Goal: Task Accomplishment & Management: Manage account settings

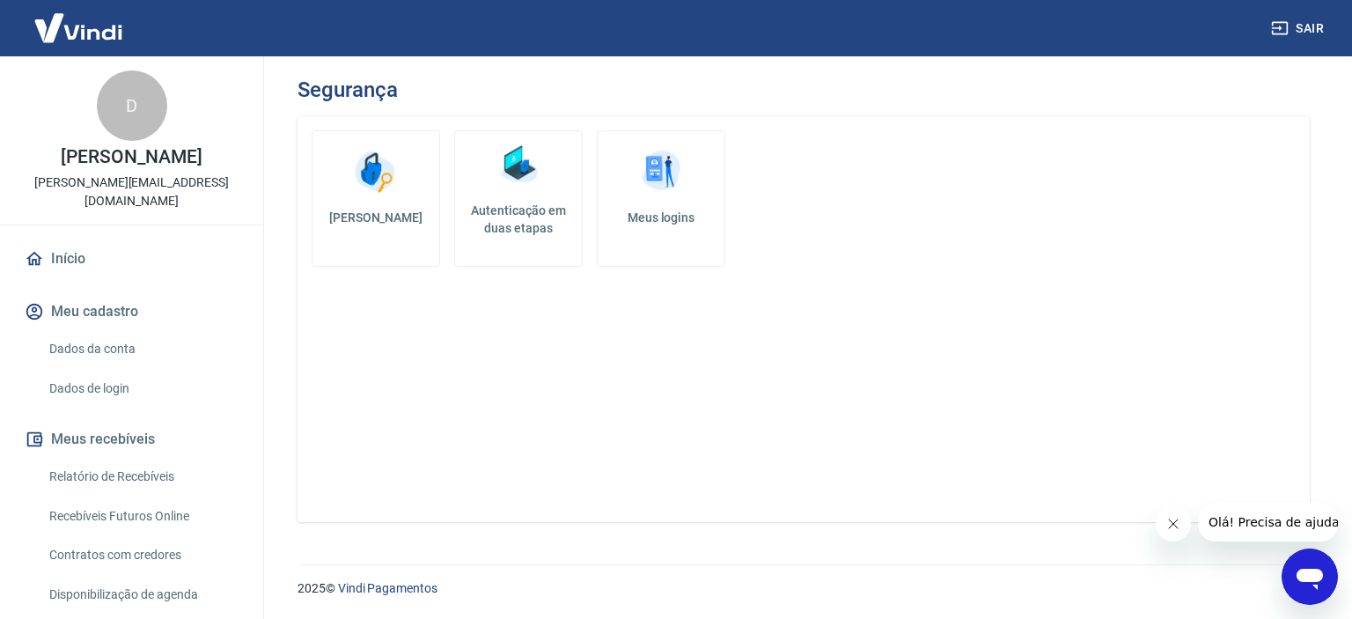
click at [535, 214] on h5 "Autenticação em duas etapas" at bounding box center [518, 219] width 113 height 35
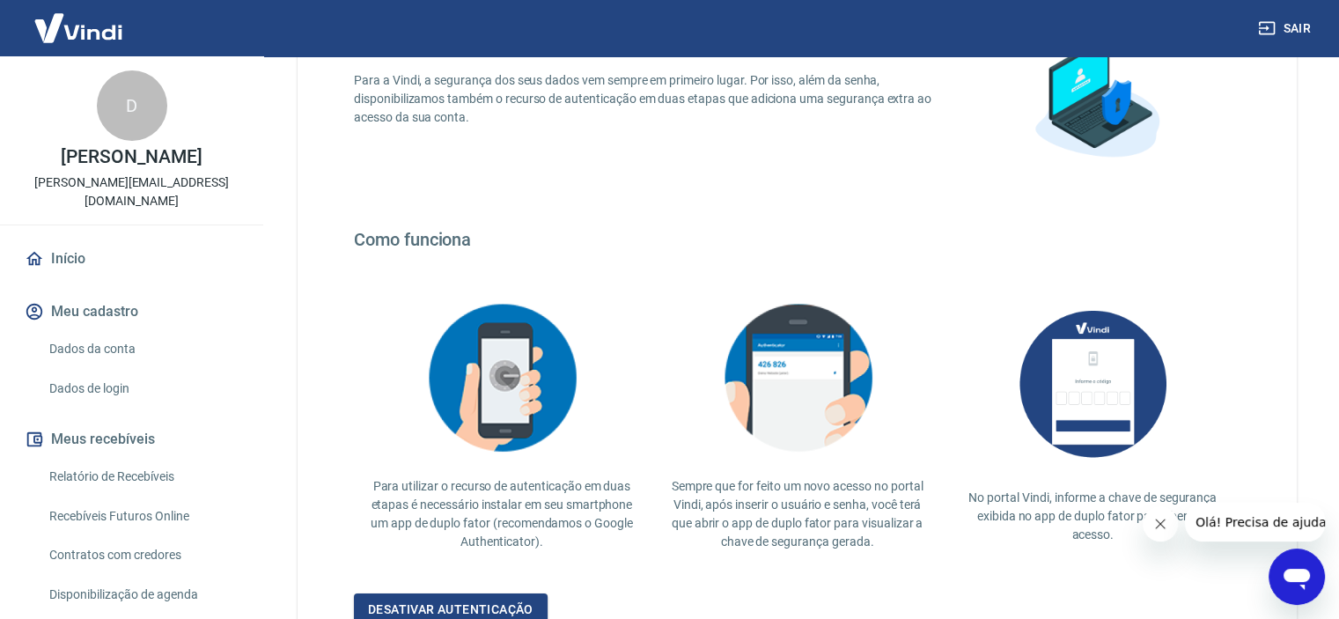
scroll to position [334, 0]
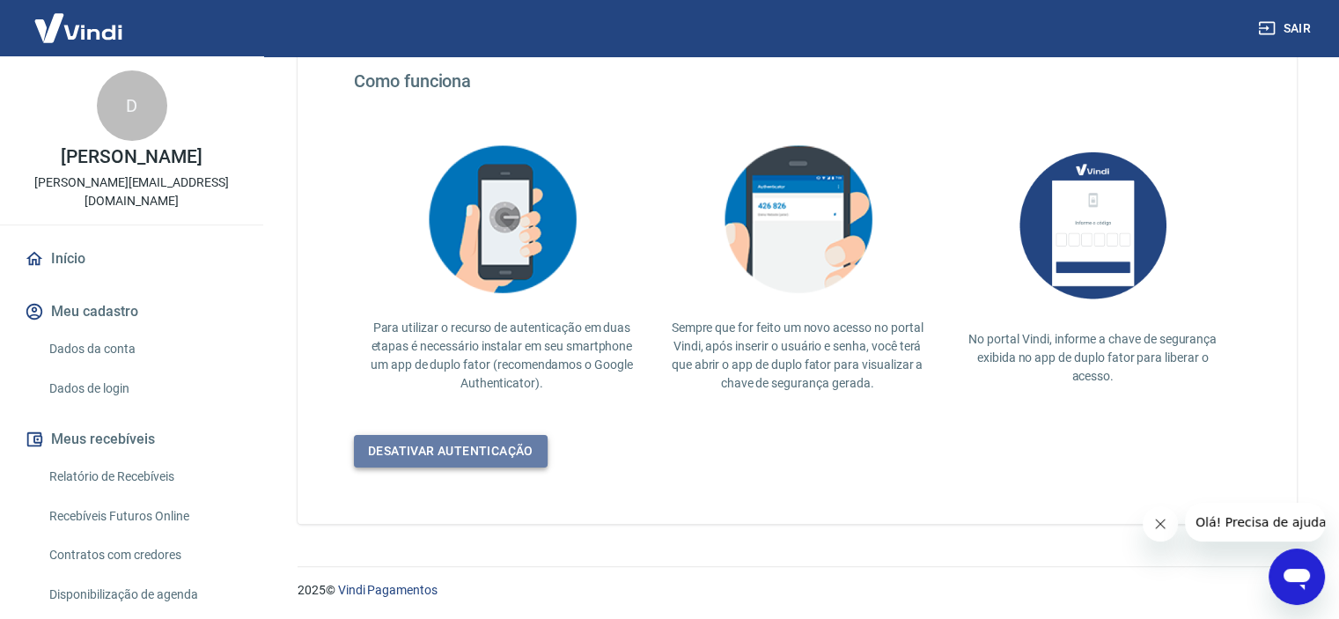
click at [432, 450] on link "Desativar autenticação" at bounding box center [451, 451] width 194 height 33
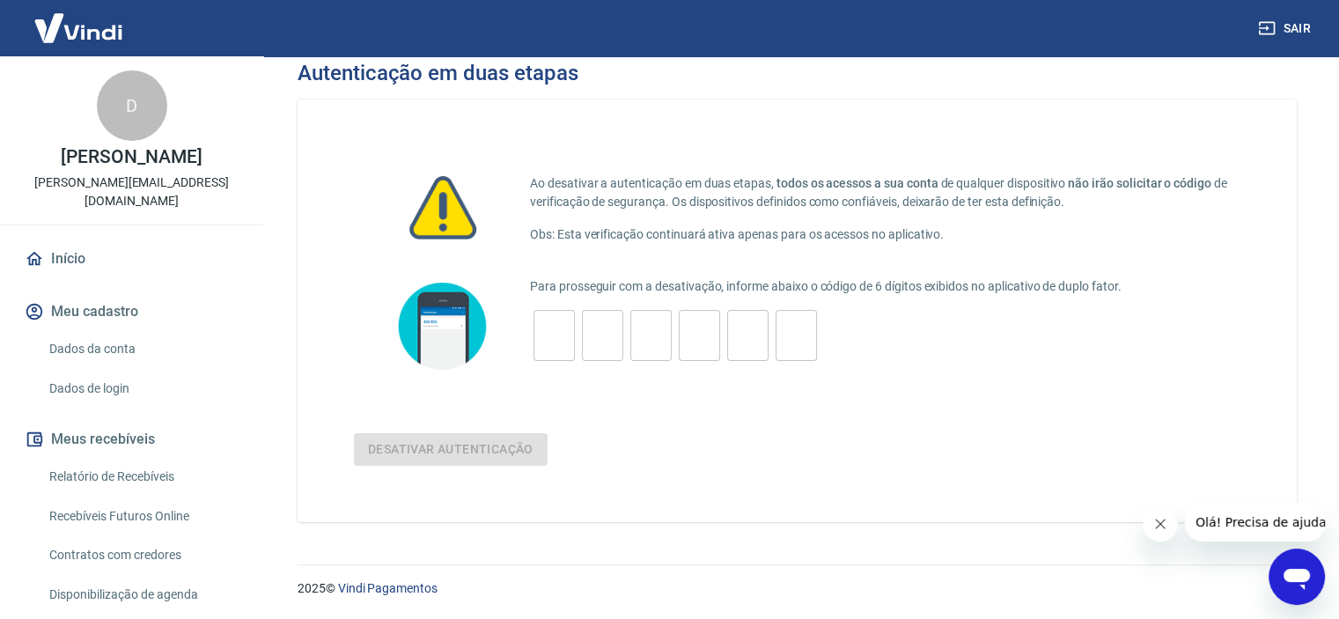
scroll to position [16, 0]
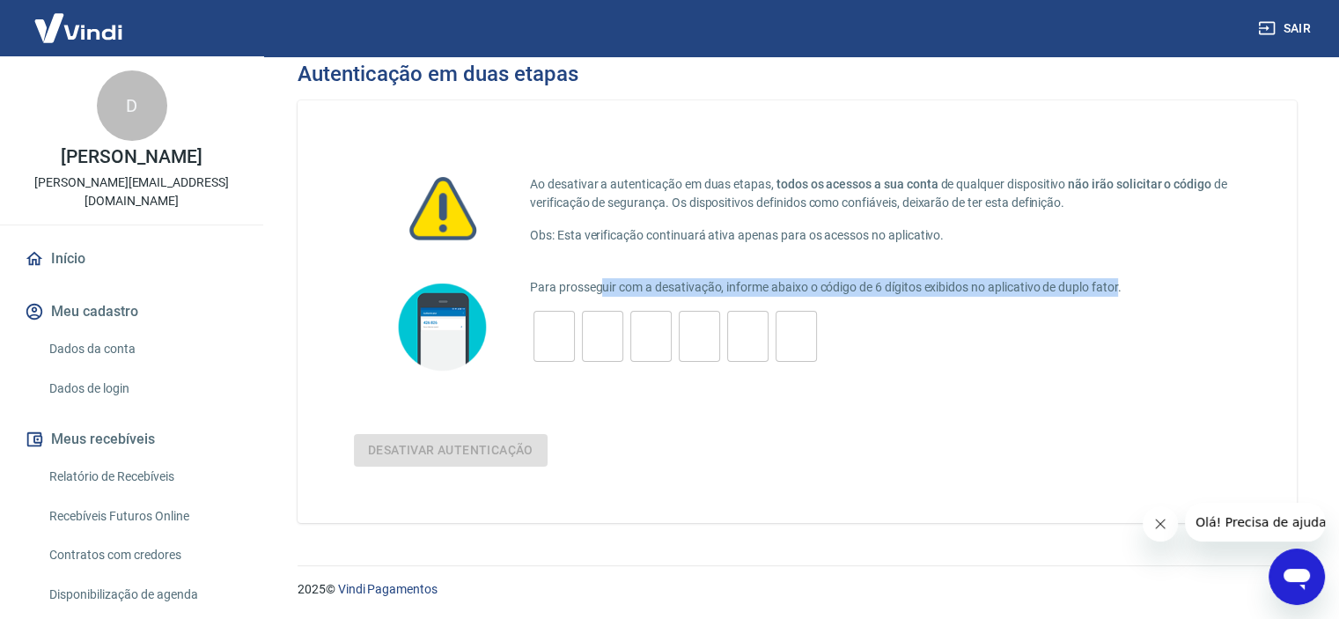
drag, startPoint x: 602, startPoint y: 270, endPoint x: 1148, endPoint y: 289, distance: 546.0
click at [1132, 286] on div "Ao desativar a autenticação em duas etapas, todos os acessos a sua conta de qua…" at bounding box center [796, 311] width 999 height 422
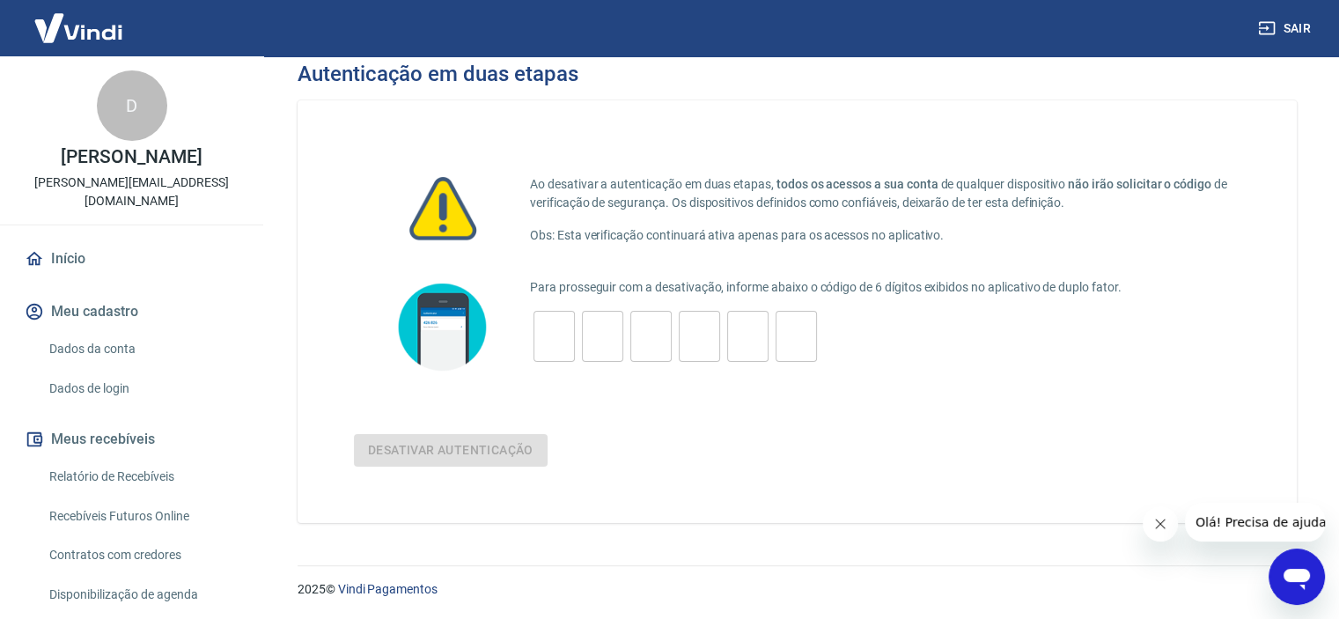
click at [1199, 299] on div "Para prosseguir com a desativação, informe abaixo o código de 6 dígitos exibido…" at bounding box center [885, 327] width 710 height 98
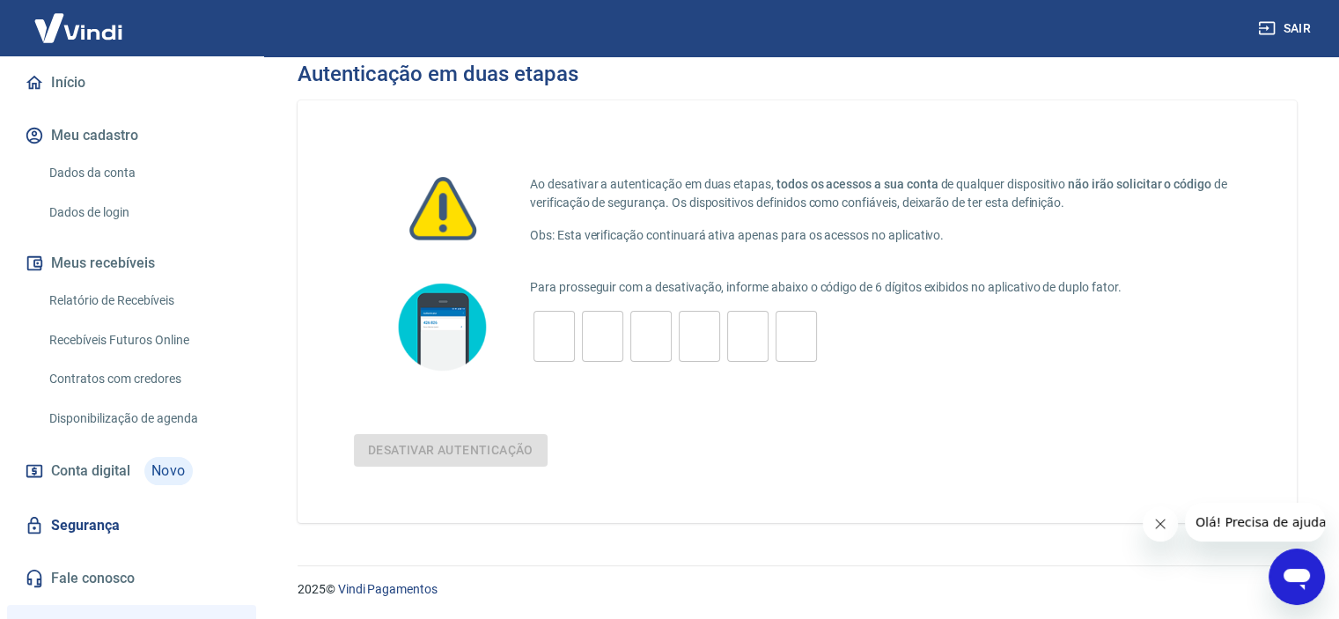
scroll to position [264, 0]
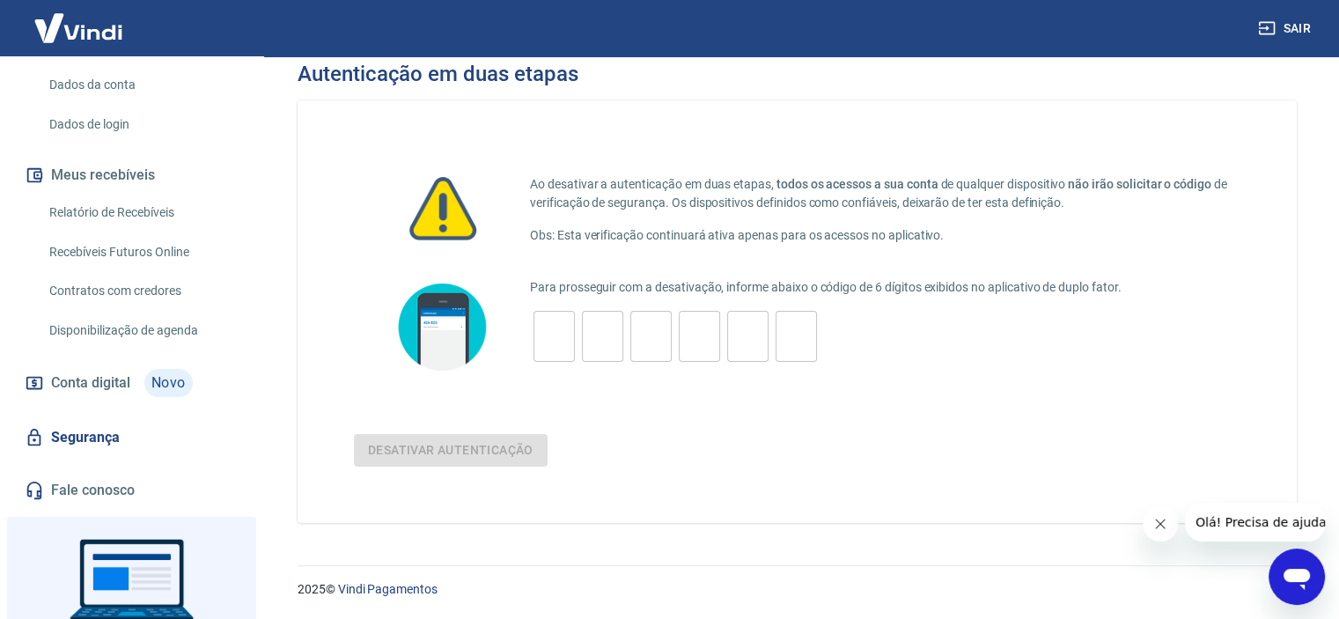
click at [560, 337] on input "tel" at bounding box center [553, 337] width 41 height 38
type input "3"
type input "6"
type input "0"
type input "9"
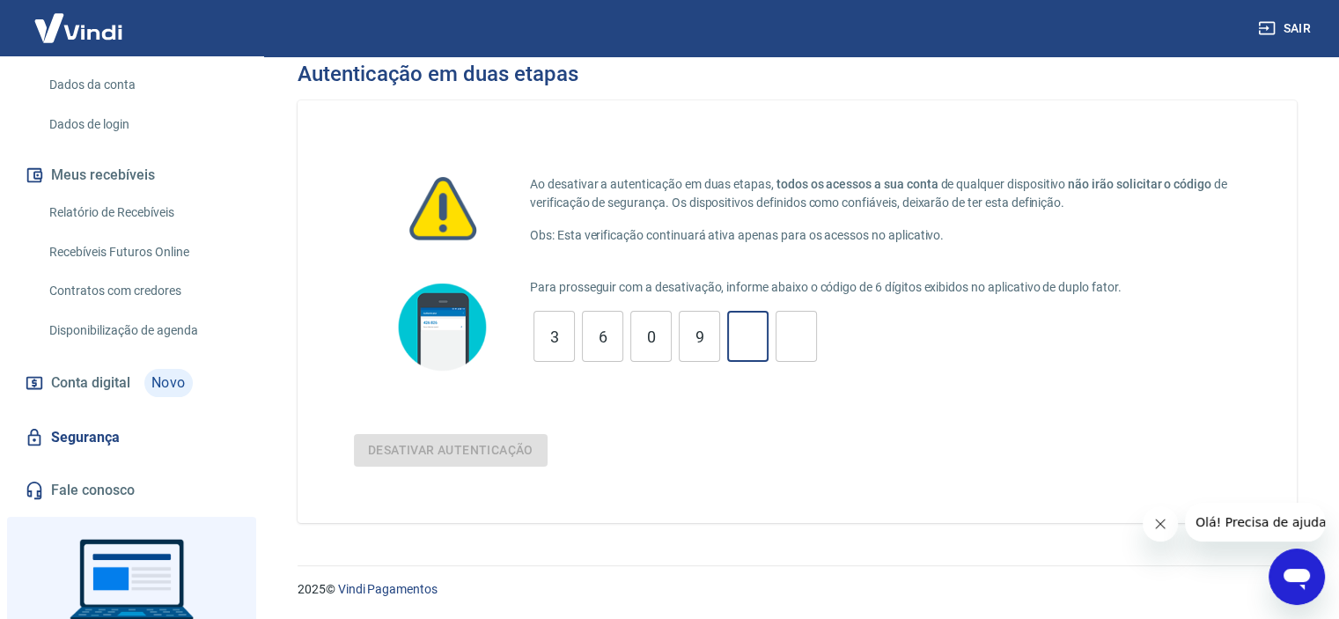
type input "1"
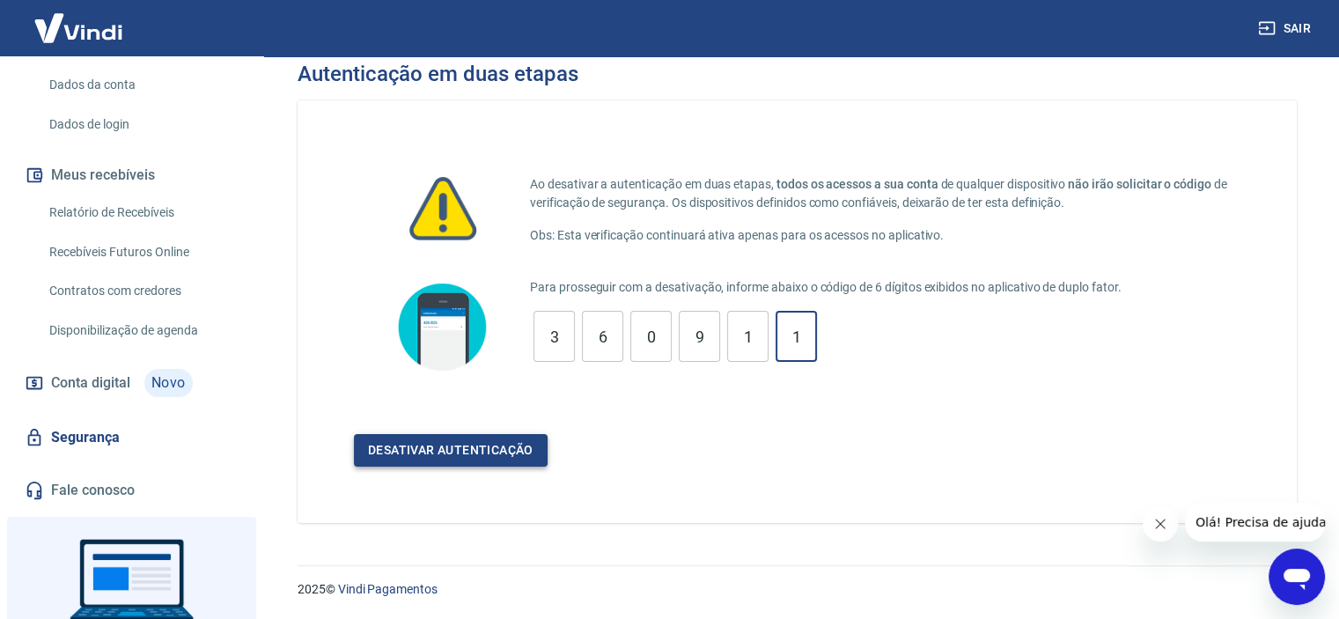
type input "1"
click at [446, 450] on button "Desativar autenticação" at bounding box center [451, 450] width 194 height 33
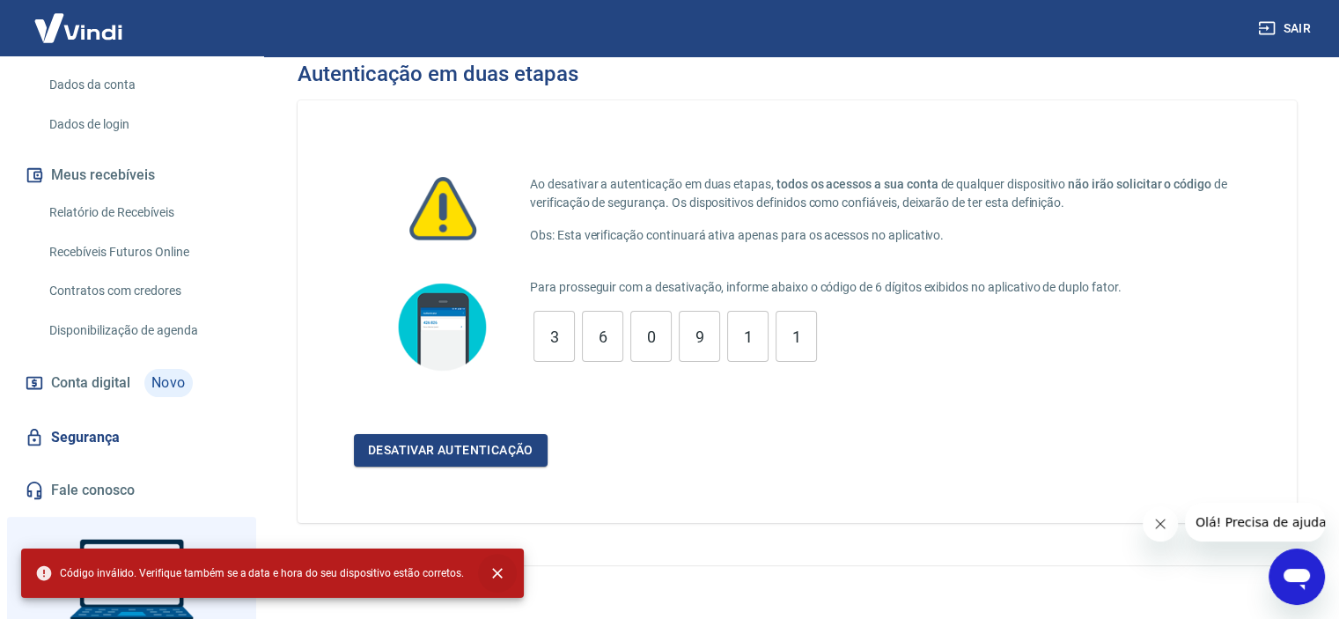
click at [491, 568] on icon "close" at bounding box center [497, 573] width 18 height 18
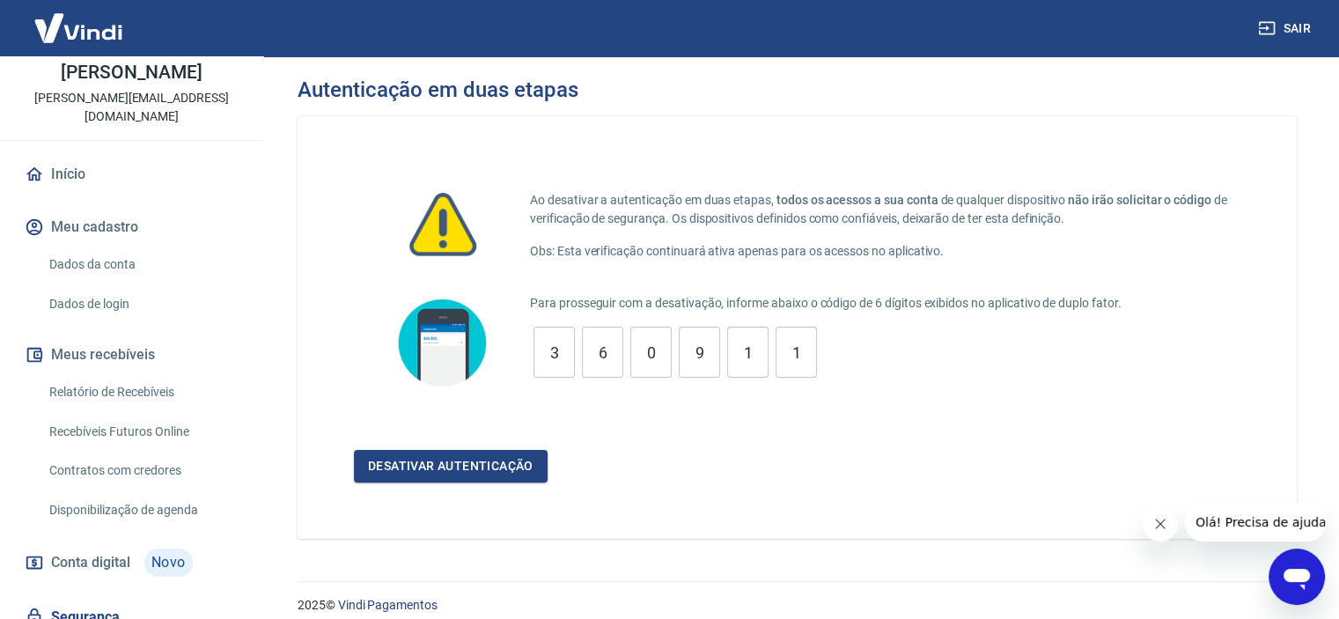
scroll to position [0, 0]
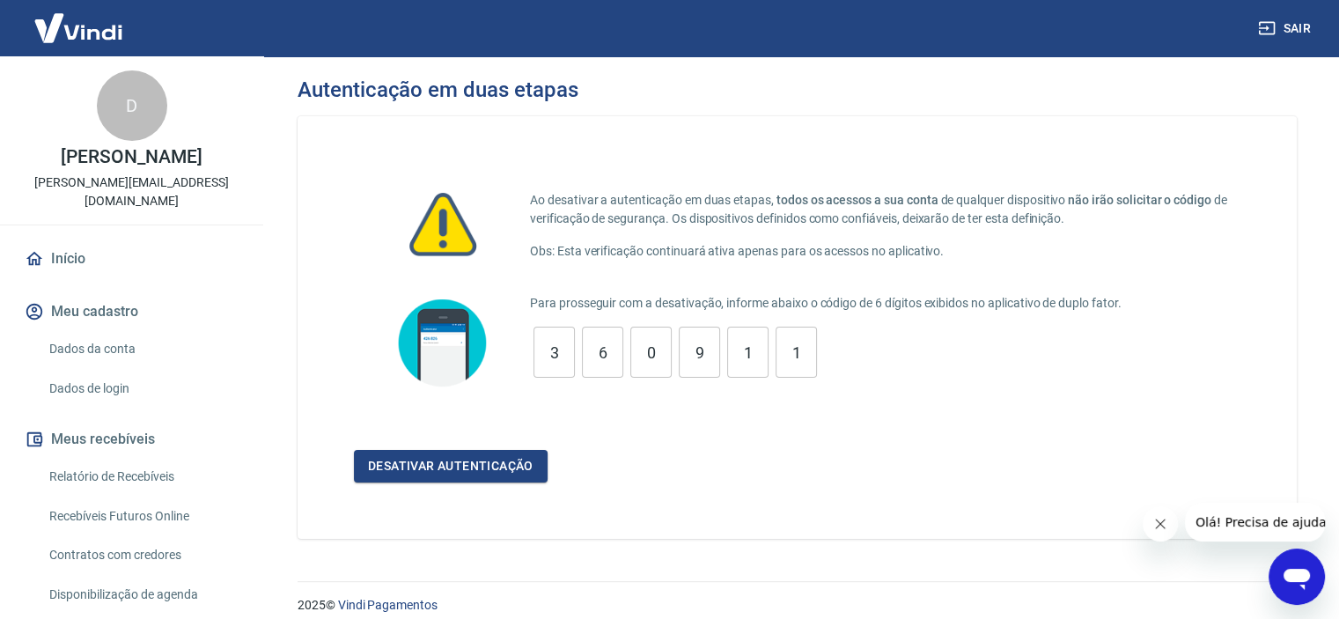
click at [120, 332] on link "Dados da conta" at bounding box center [142, 349] width 200 height 36
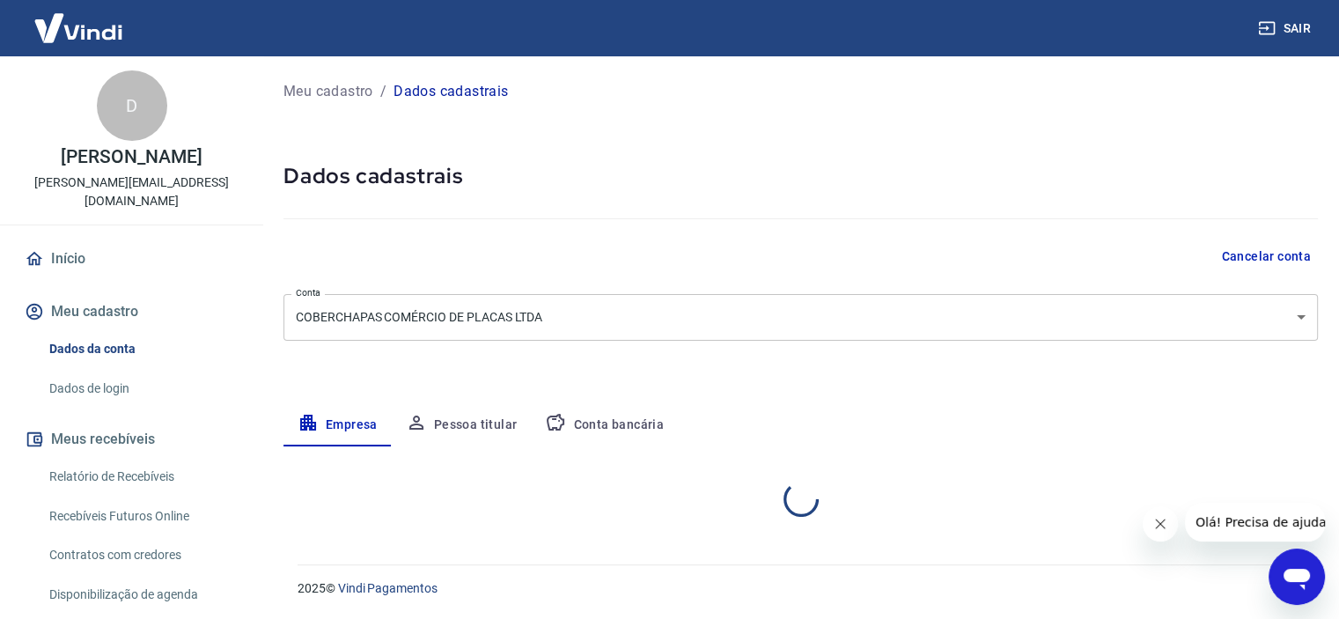
select select "SP"
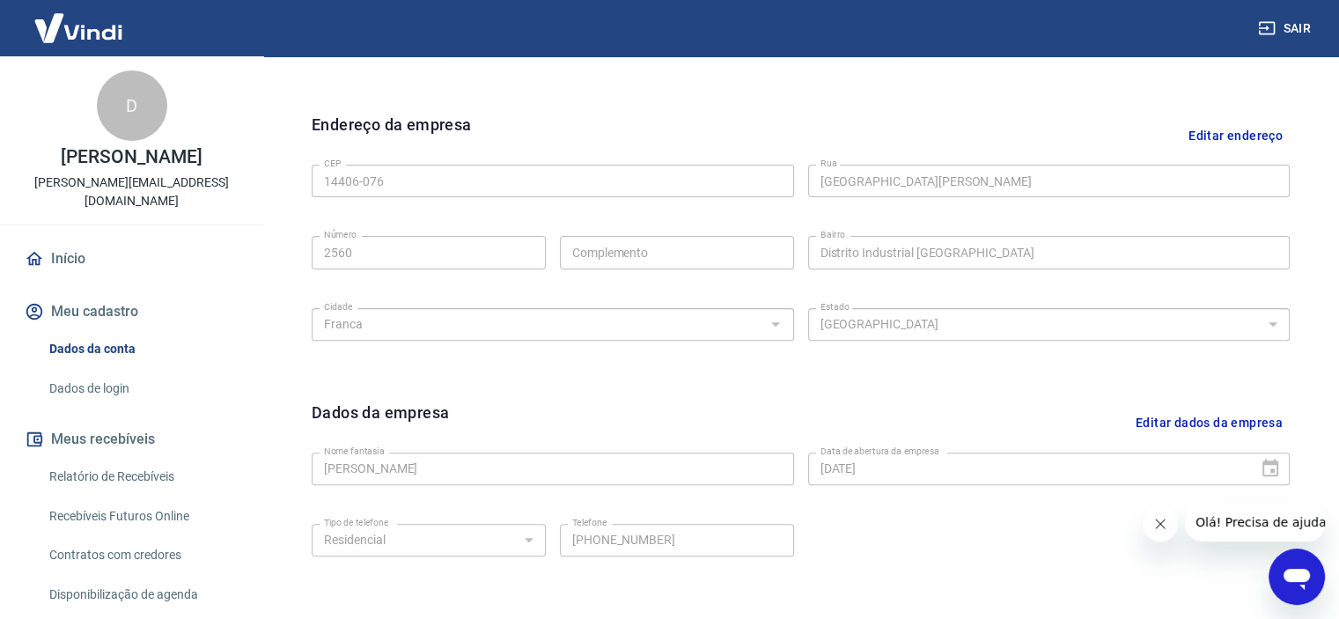
scroll to position [650, 0]
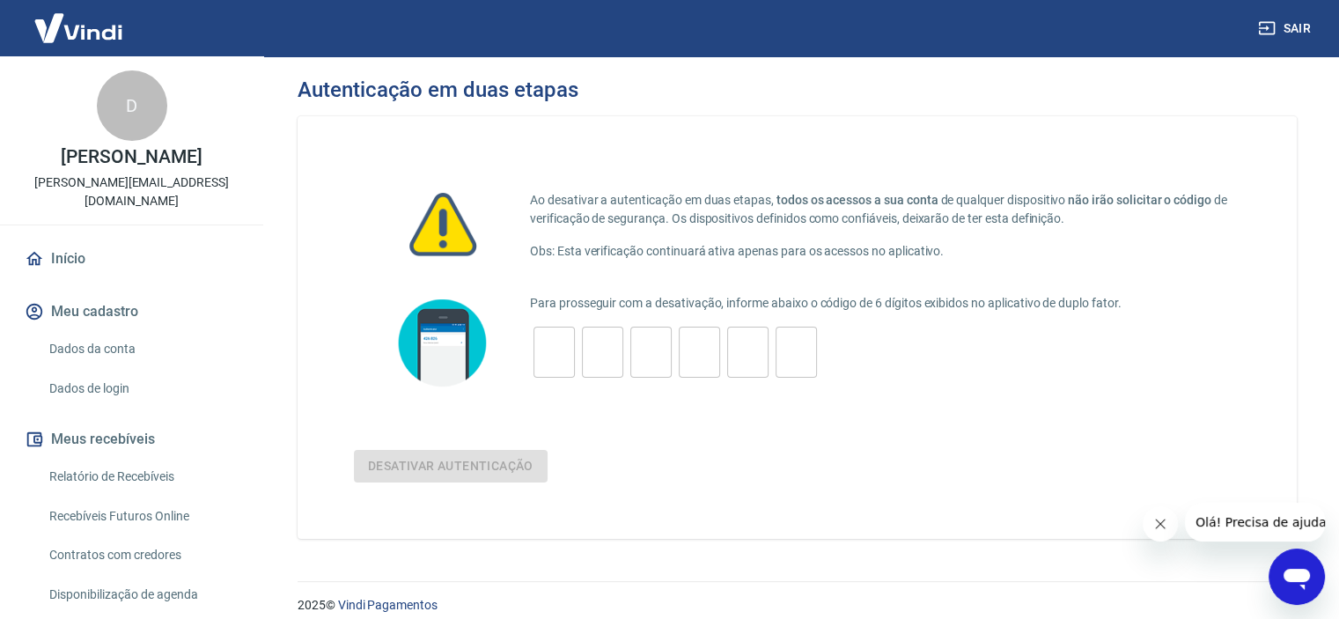
scroll to position [264, 0]
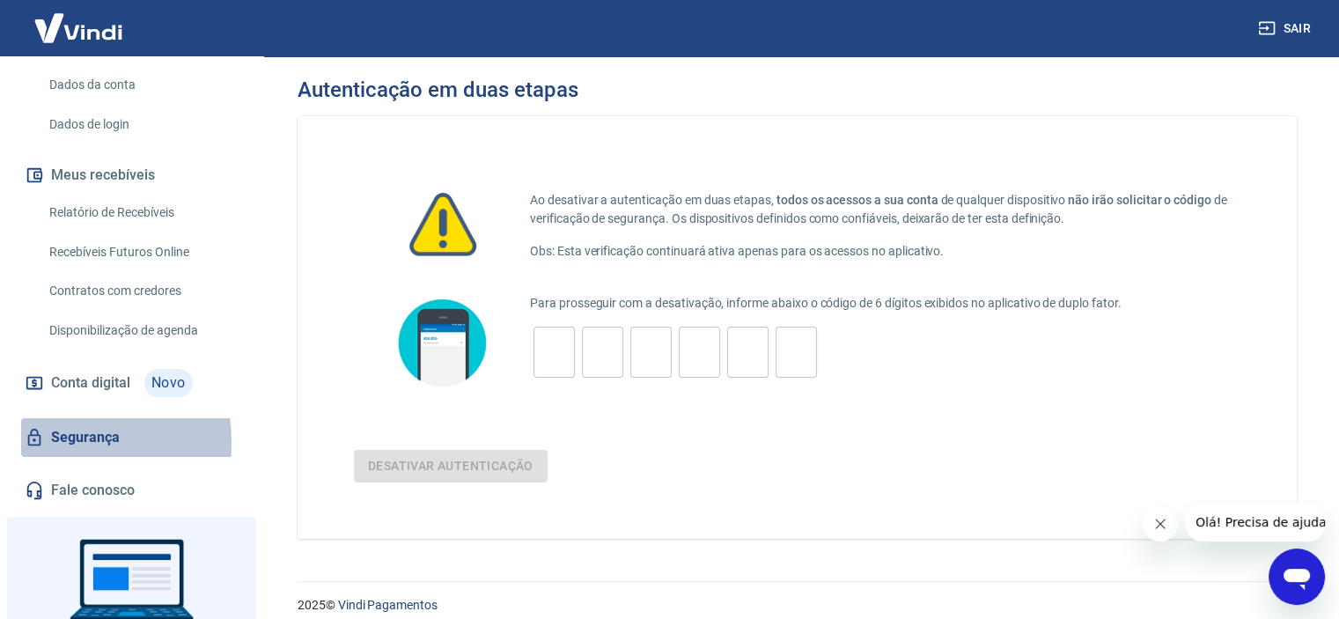
click at [46, 423] on link "Segurança" at bounding box center [131, 437] width 221 height 39
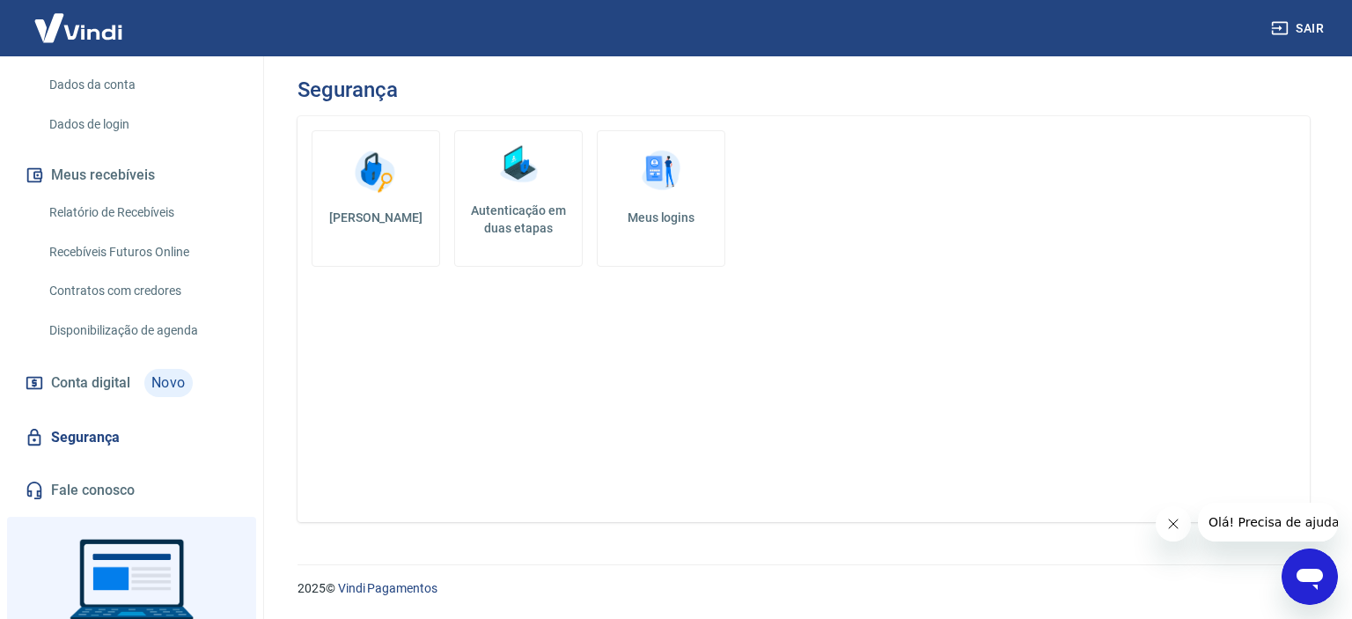
click at [664, 174] on img at bounding box center [661, 171] width 53 height 53
click at [413, 175] on link "[PERSON_NAME]" at bounding box center [376, 198] width 128 height 136
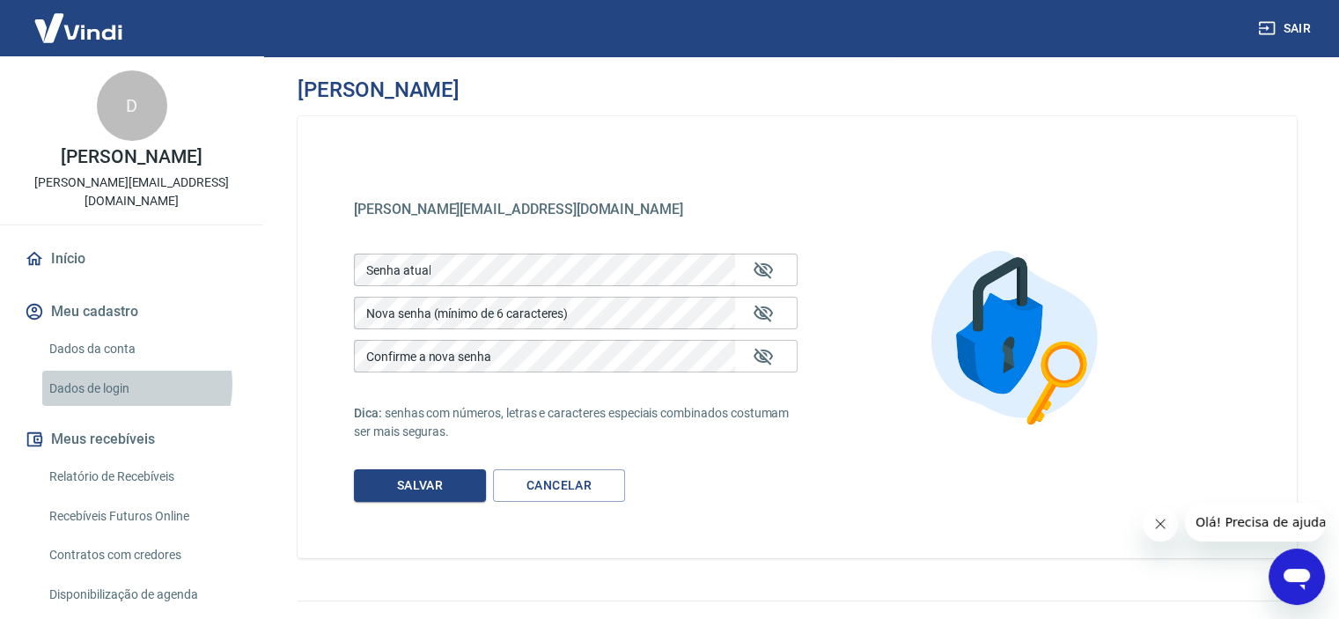
click at [124, 371] on link "Dados de login" at bounding box center [142, 389] width 200 height 36
